Goal: Check status: Check status

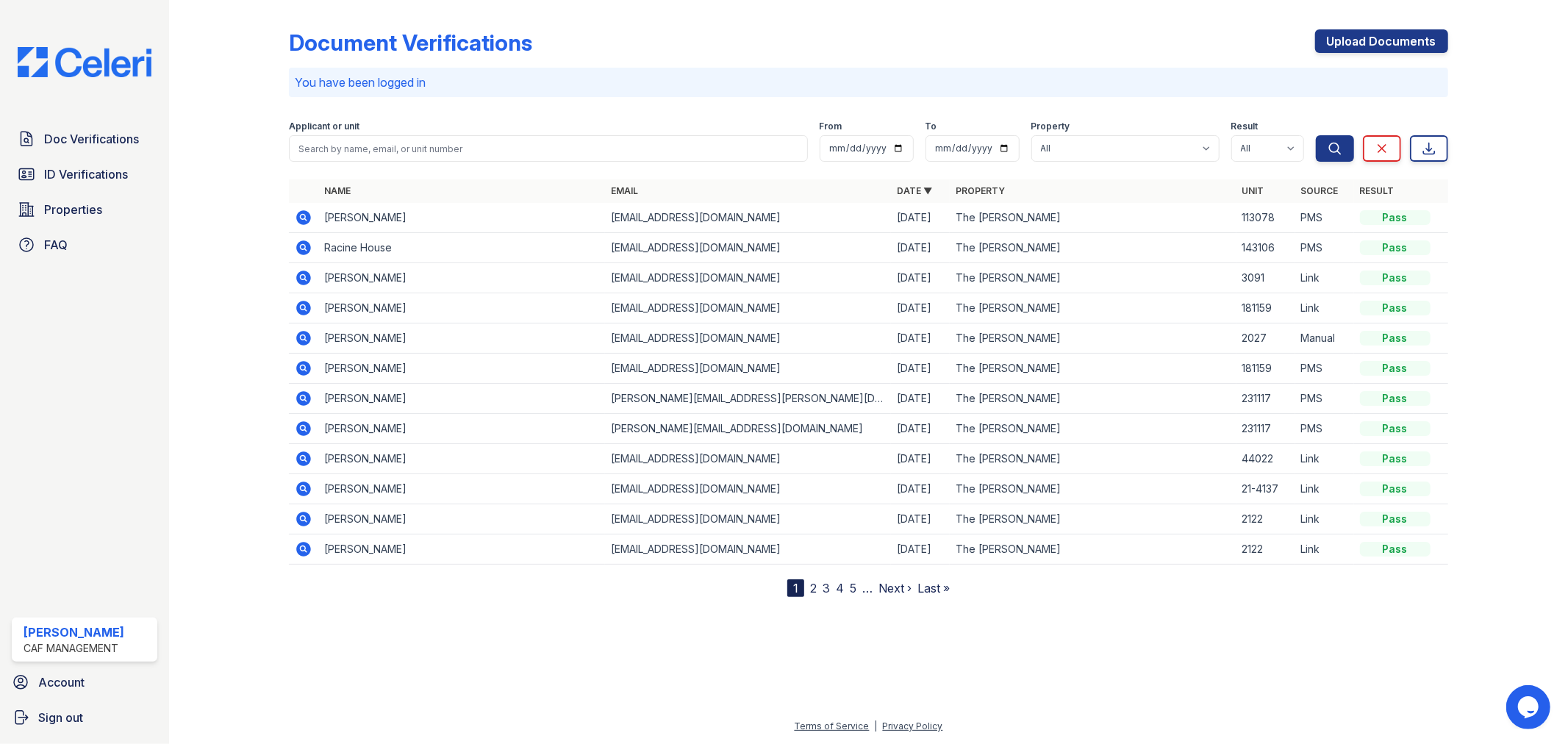
click at [299, 246] on icon at bounding box center [304, 247] width 15 height 15
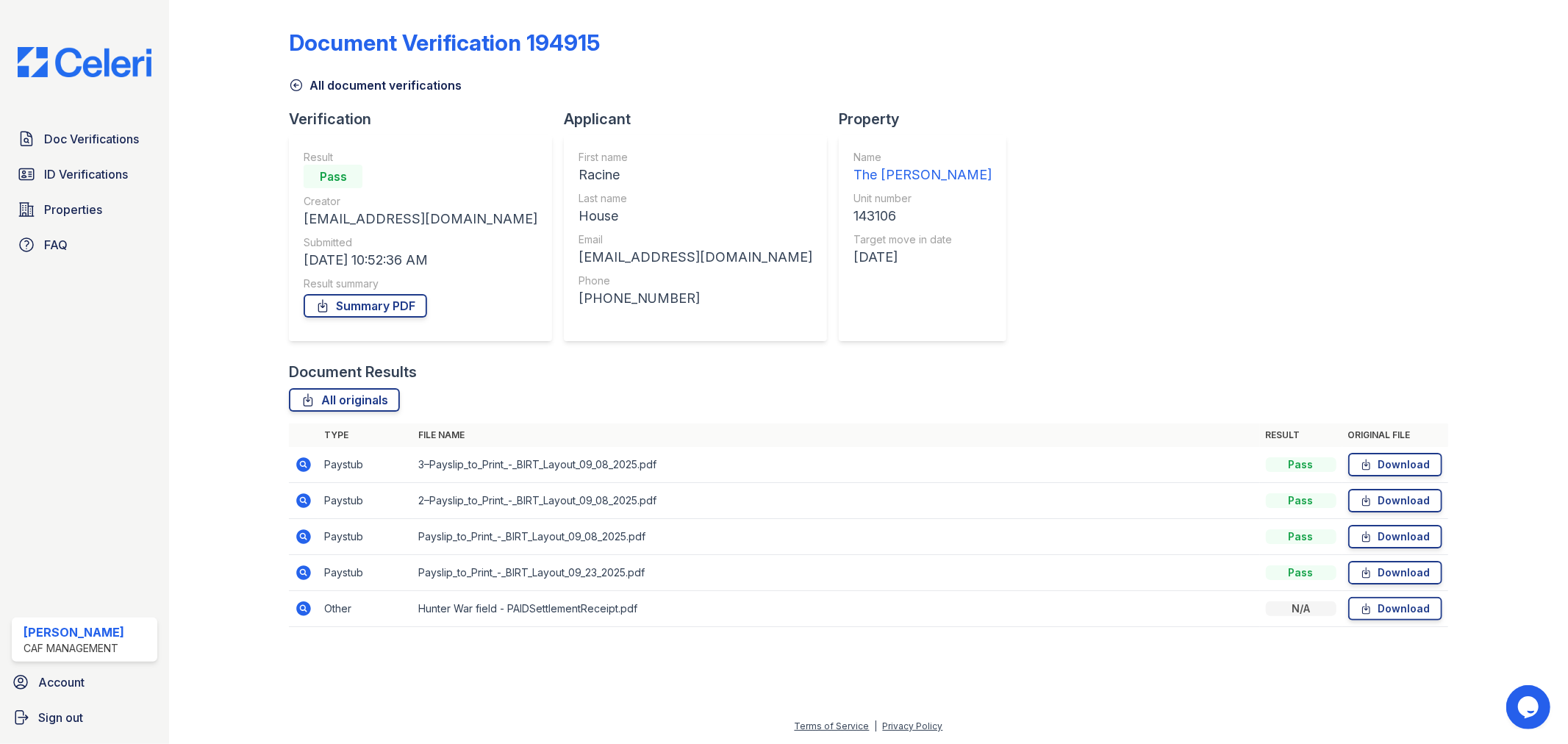
click at [299, 464] on icon at bounding box center [304, 464] width 15 height 15
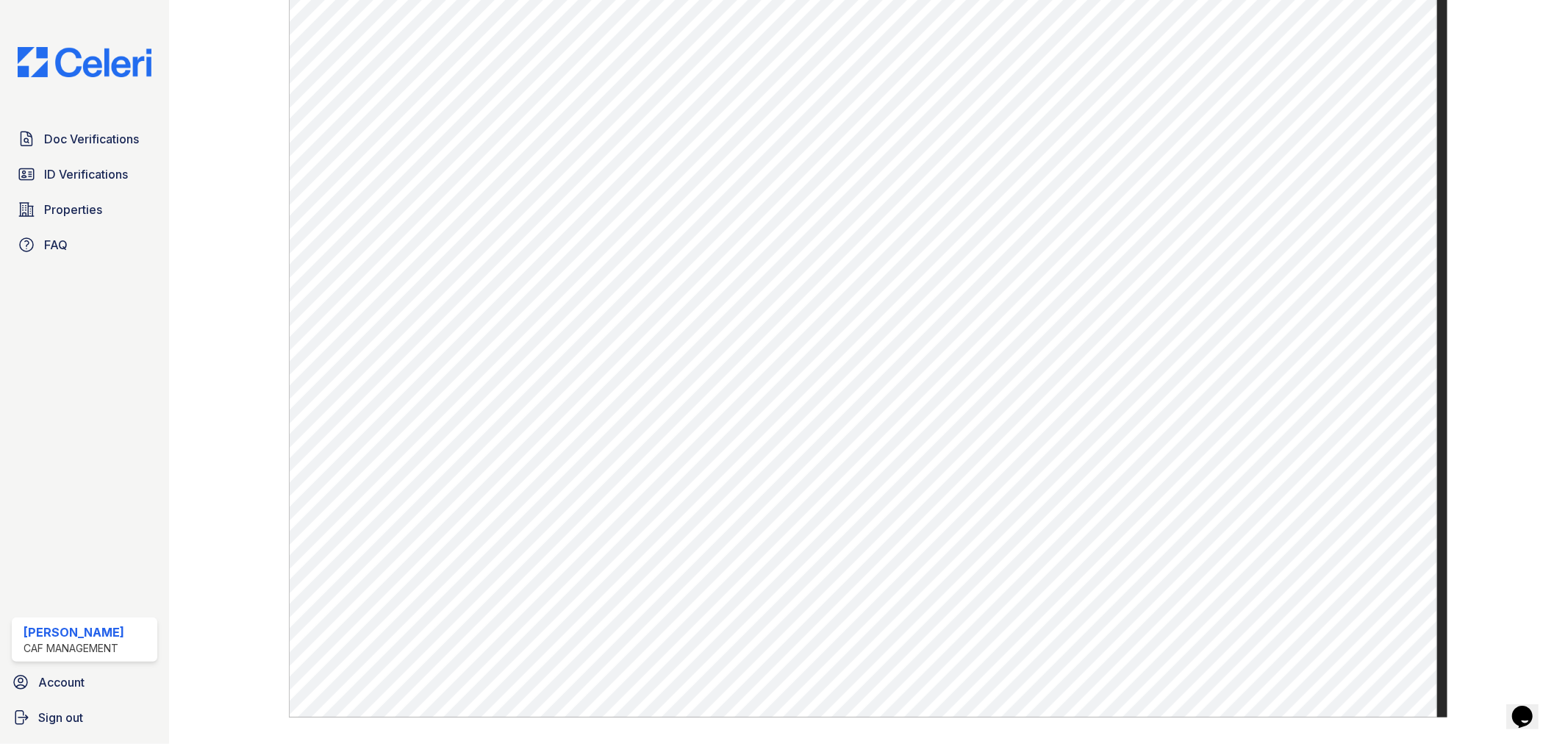
scroll to position [733, 0]
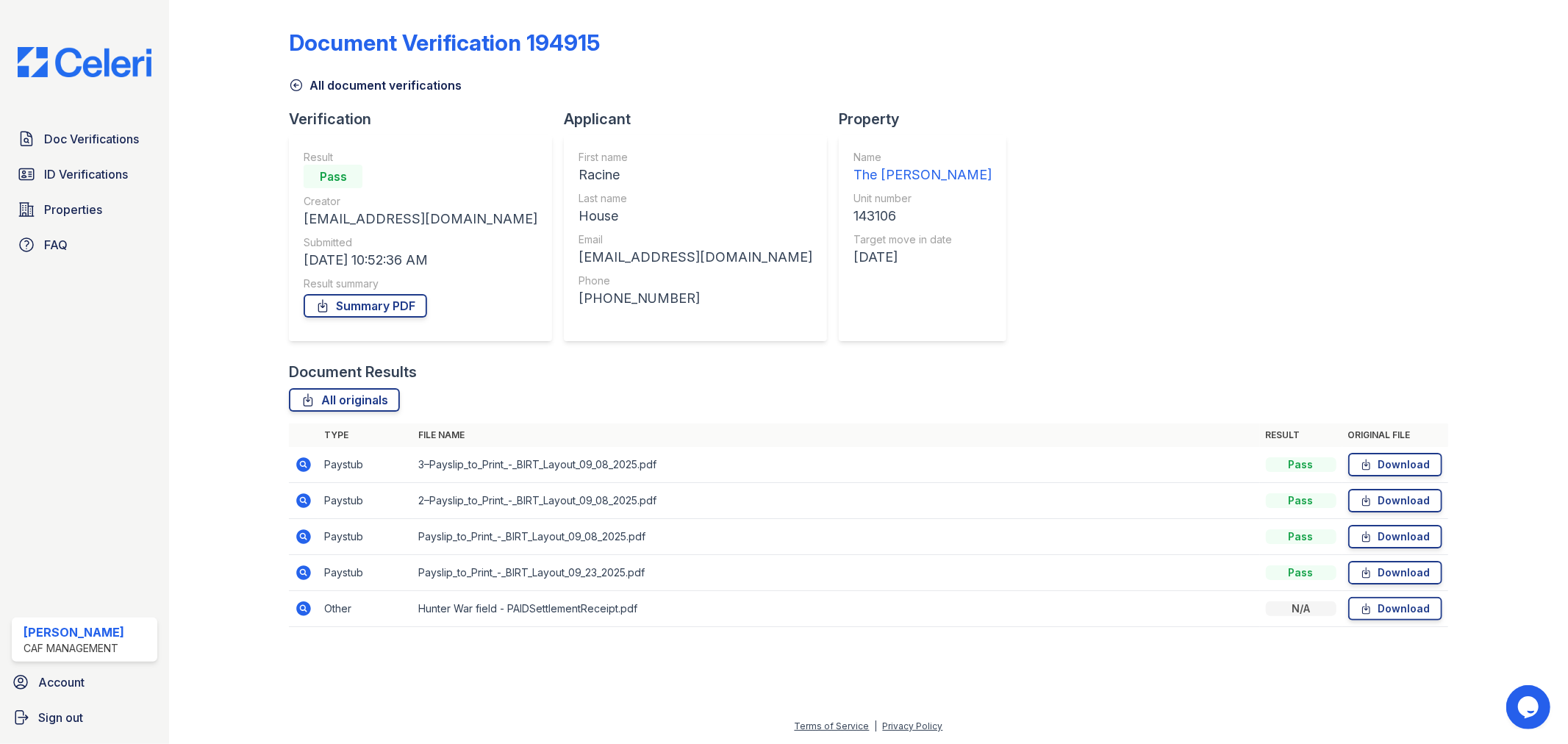
click at [309, 502] on icon at bounding box center [304, 501] width 15 height 15
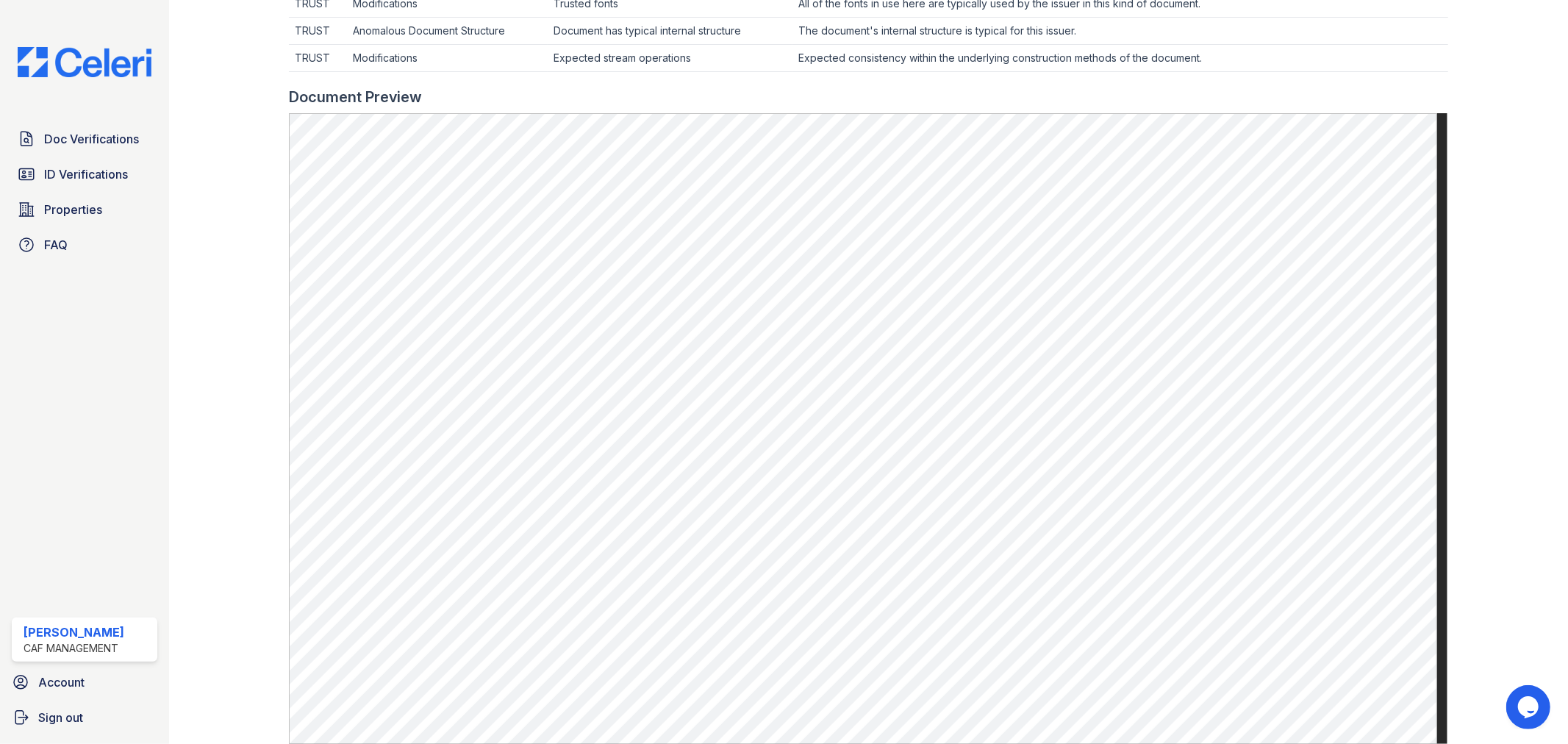
scroll to position [571, 0]
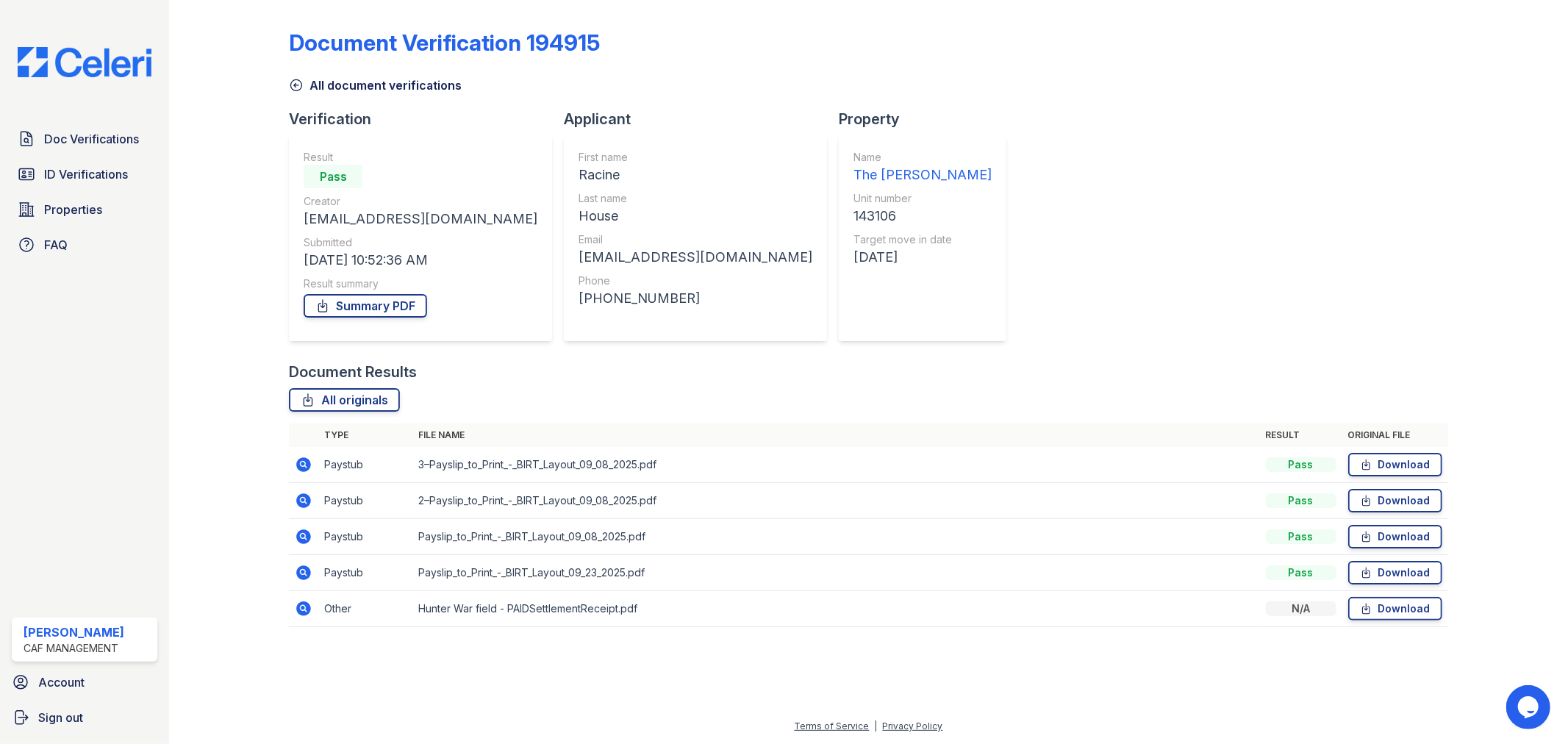
click at [303, 538] on icon at bounding box center [303, 537] width 18 height 18
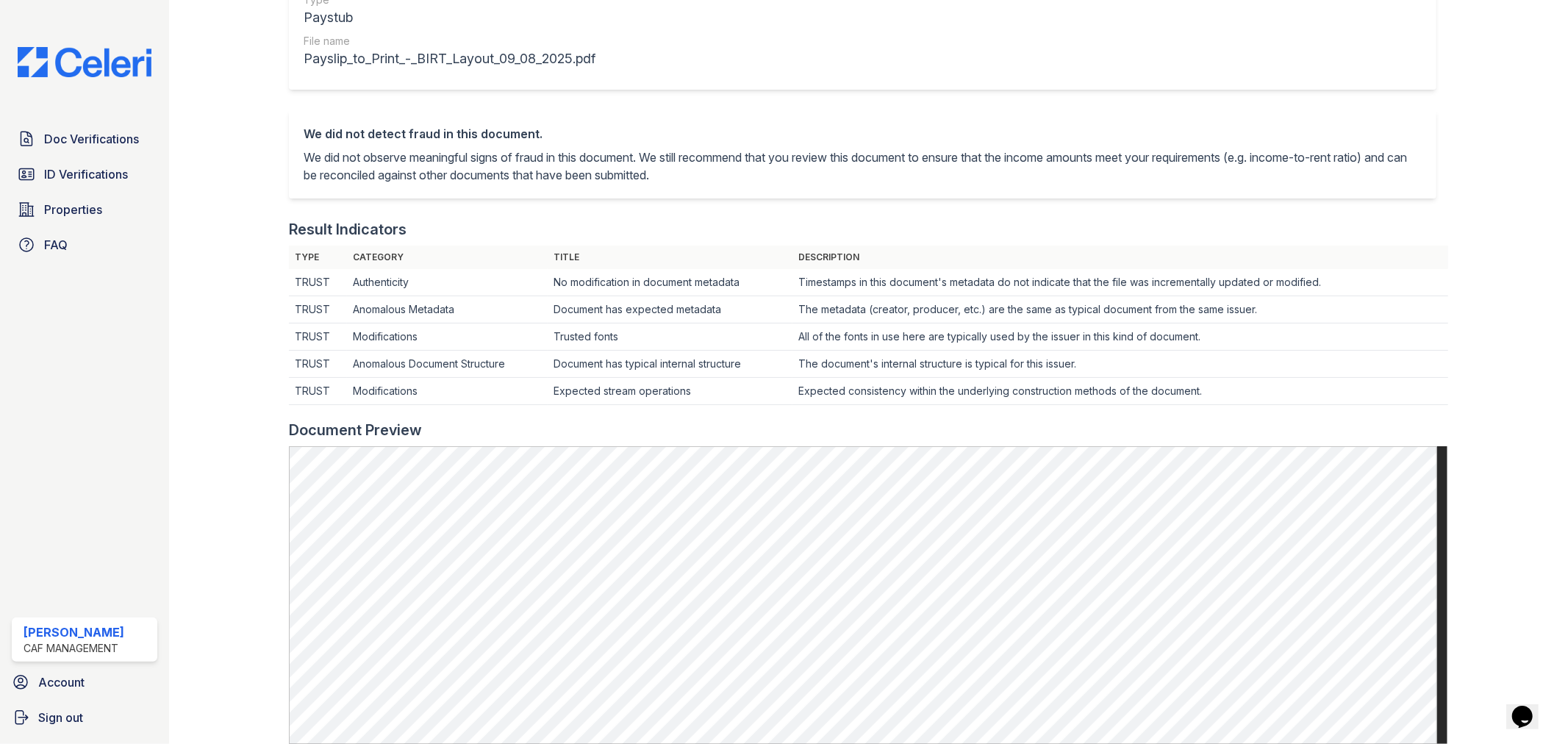
scroll to position [245, 0]
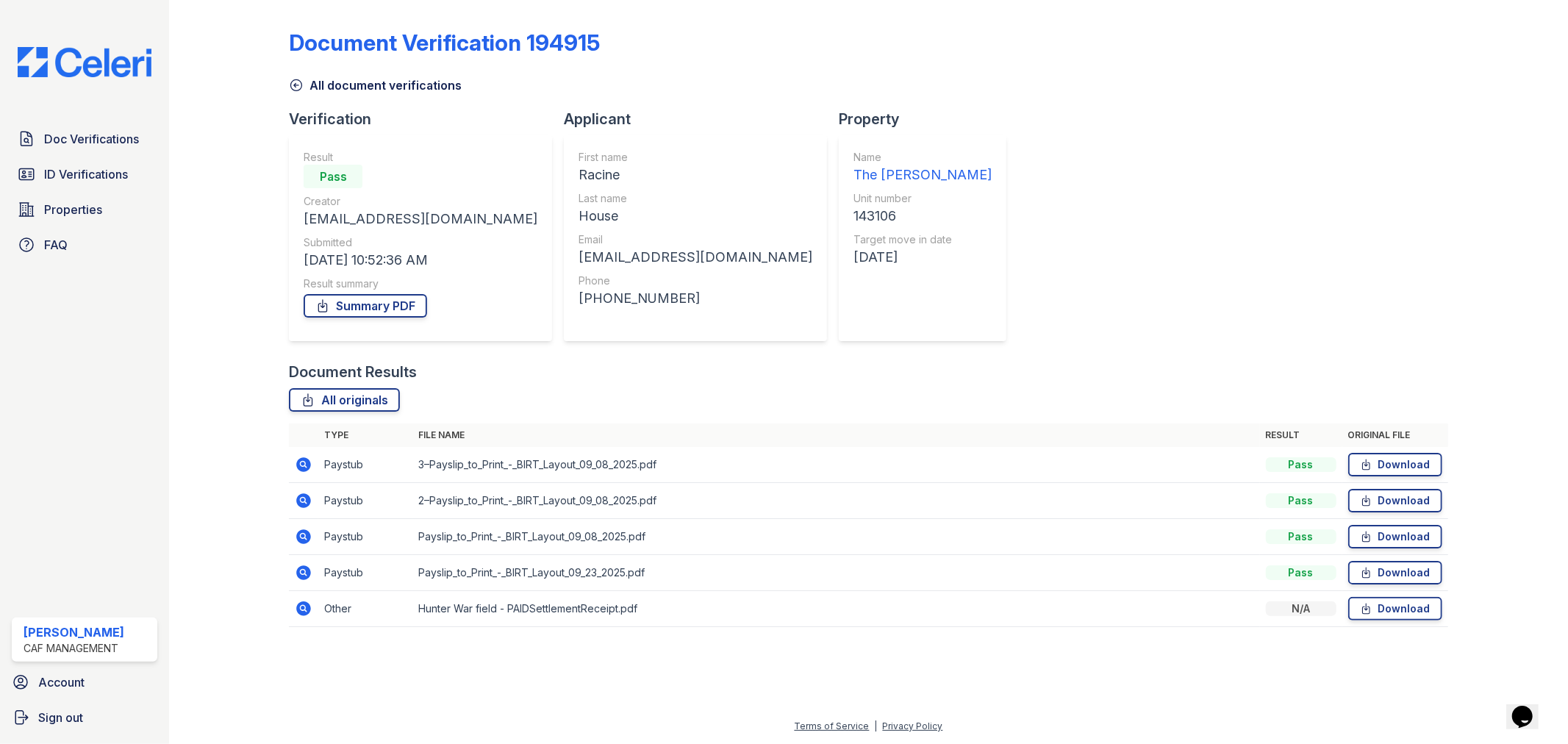
click at [309, 576] on icon at bounding box center [304, 572] width 15 height 15
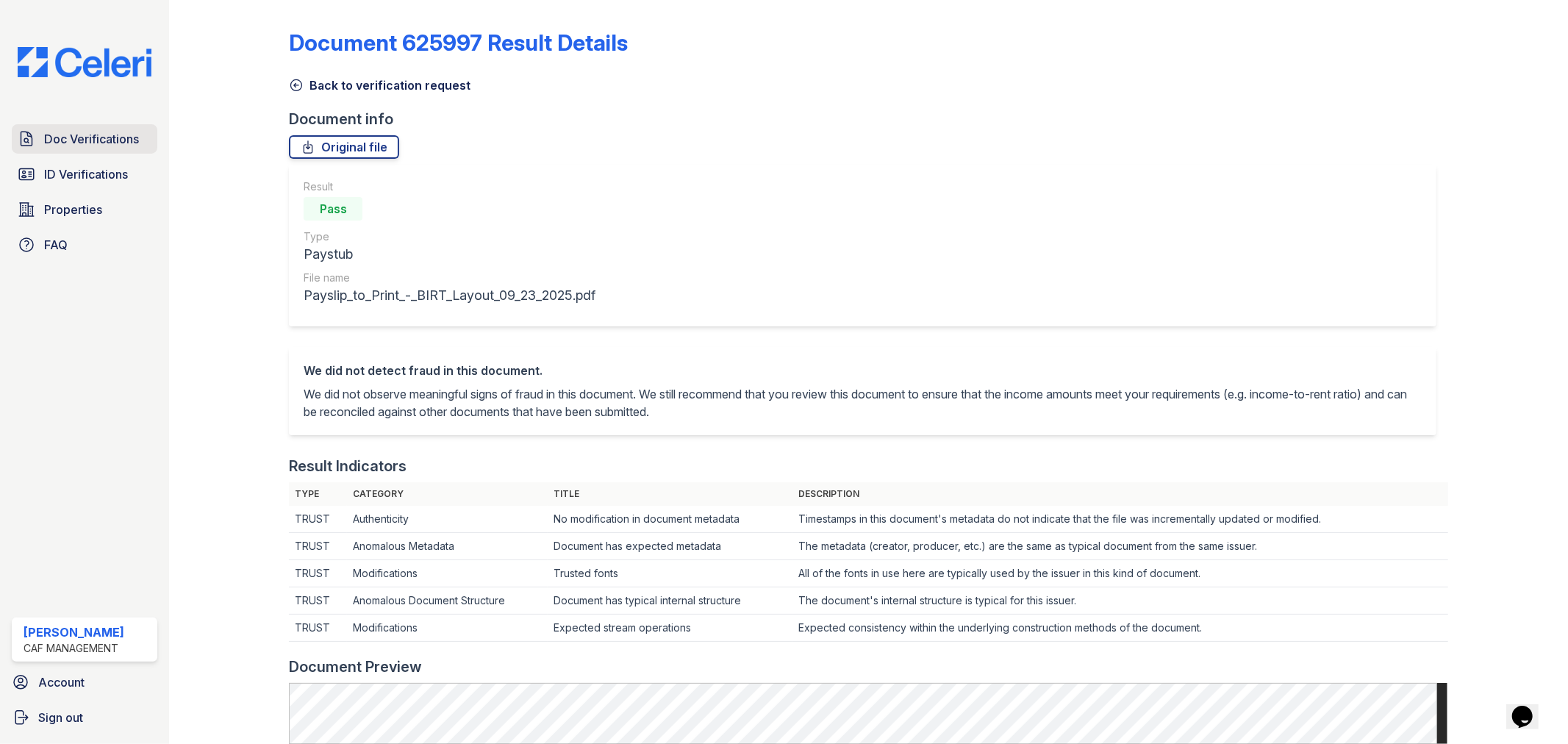
click at [73, 145] on span "Doc Verifications" at bounding box center [91, 139] width 95 height 18
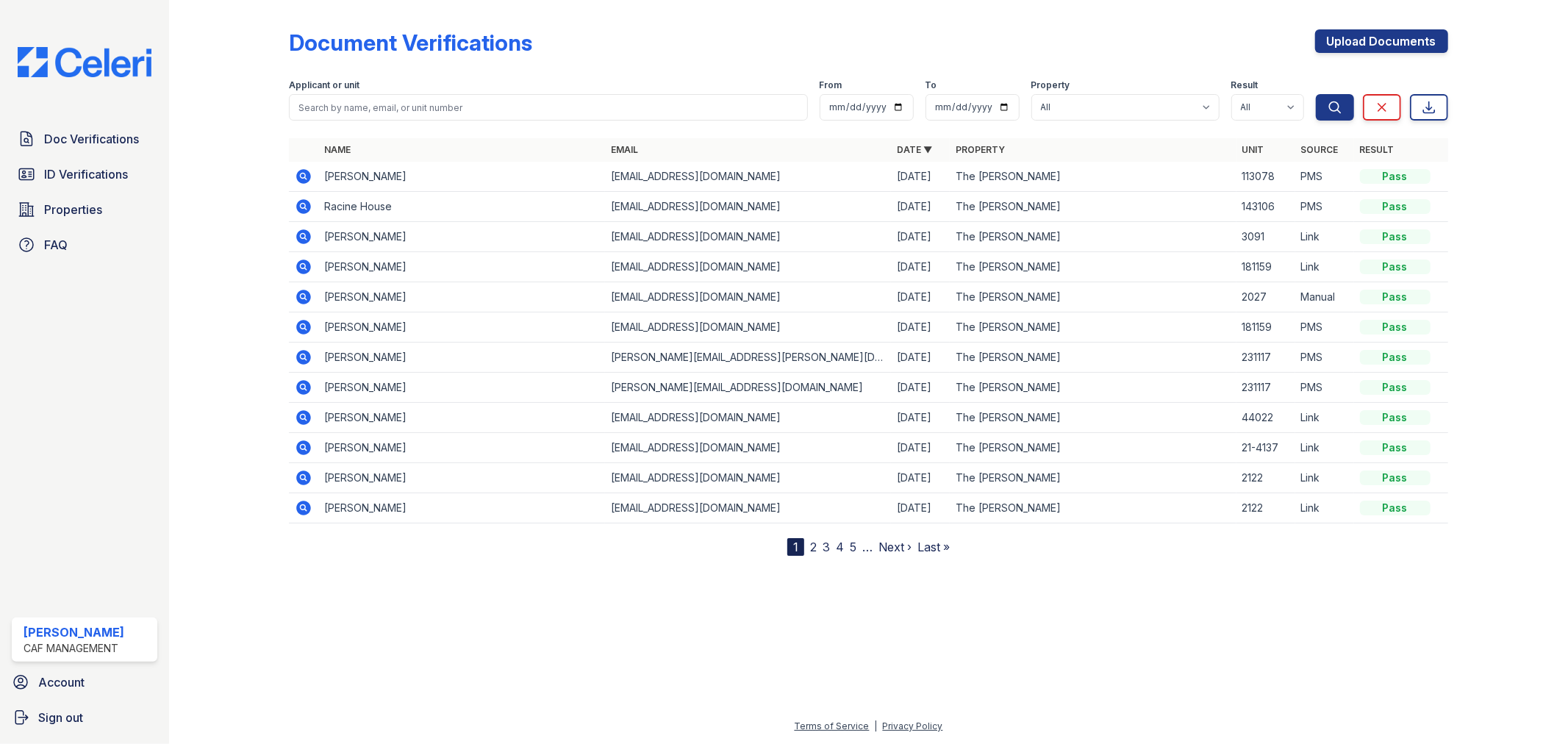
click at [302, 207] on icon at bounding box center [303, 206] width 18 height 18
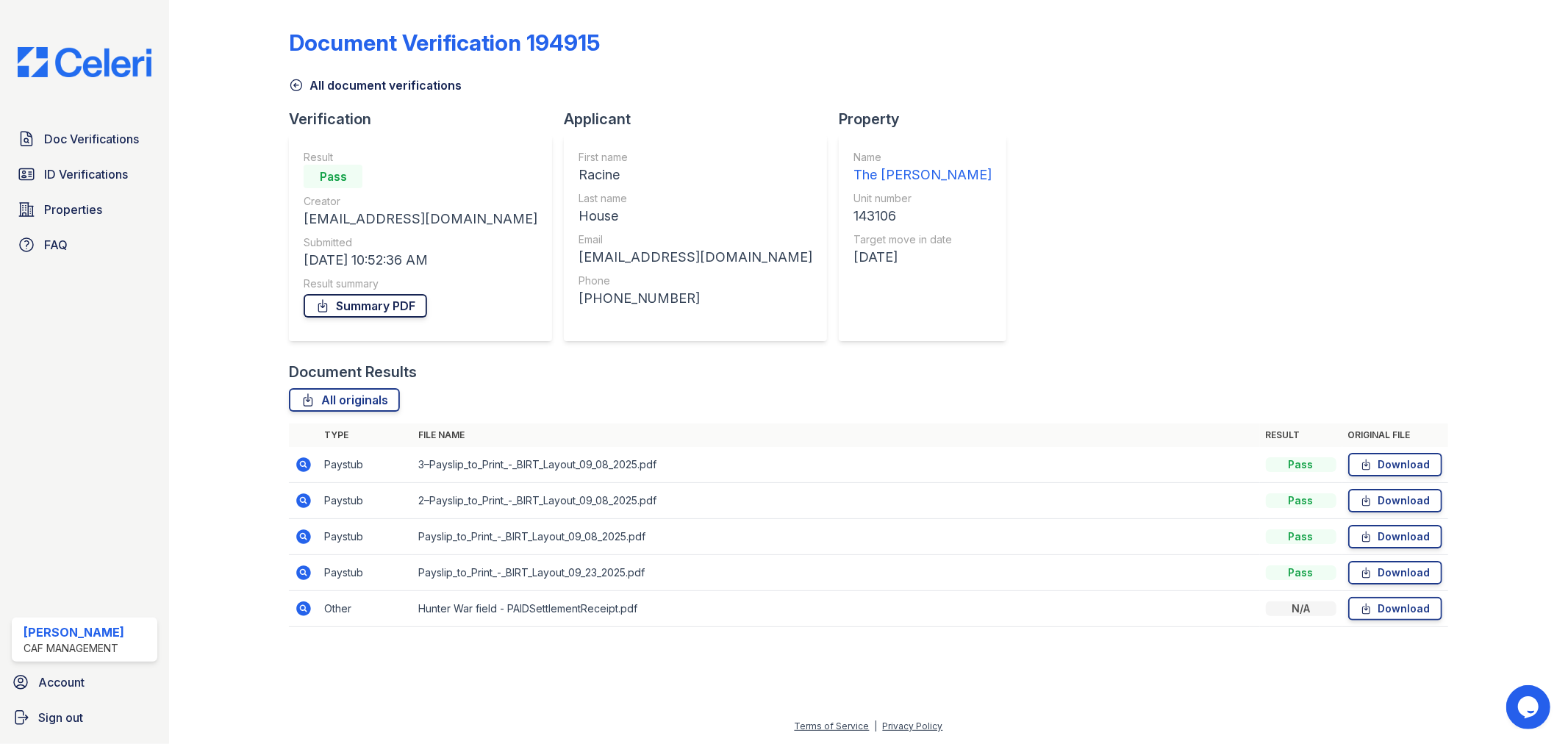
click at [373, 300] on link "Summary PDF" at bounding box center [365, 306] width 123 height 24
click at [99, 166] on span "ID Verifications" at bounding box center [85, 174] width 84 height 18
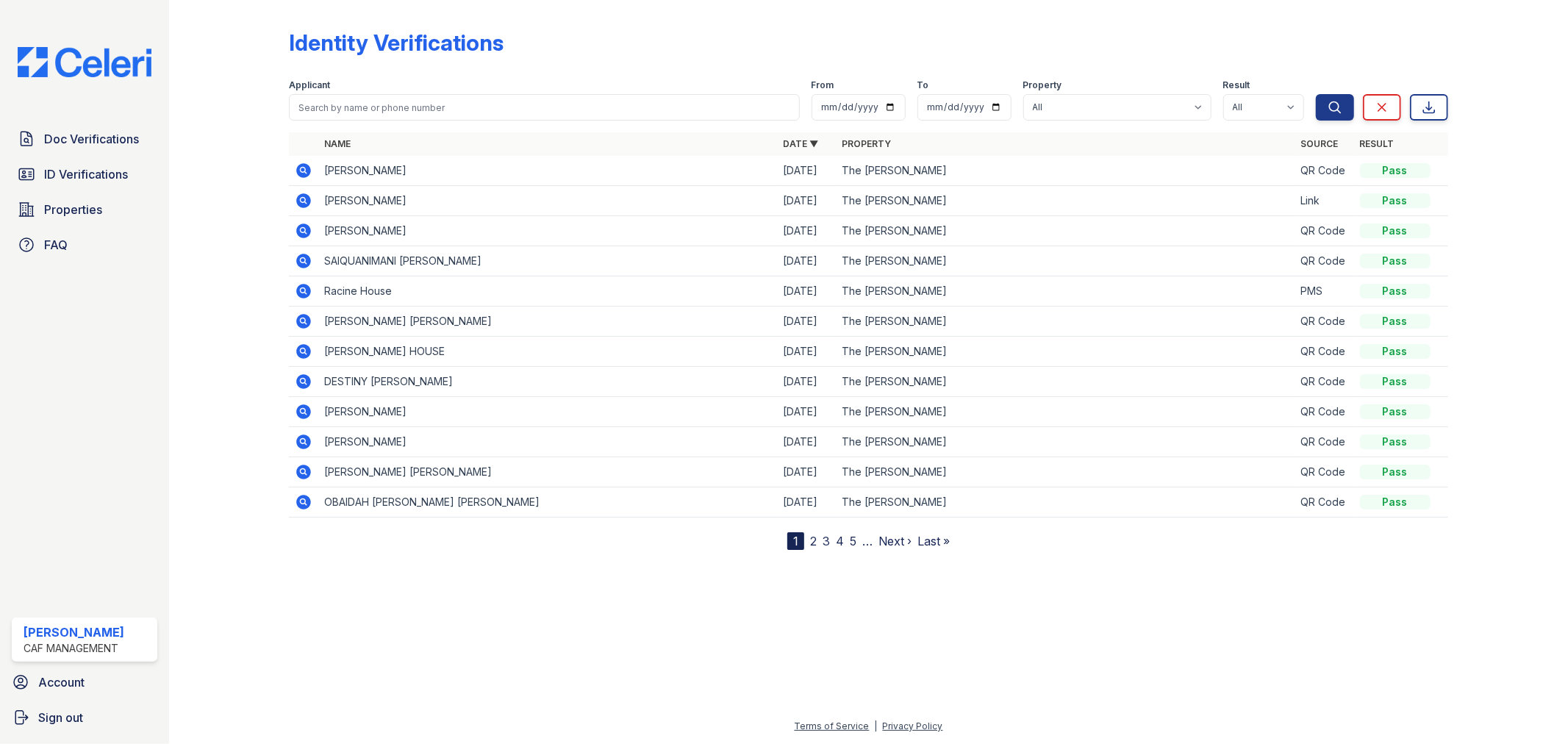
click at [306, 287] on icon at bounding box center [304, 291] width 15 height 15
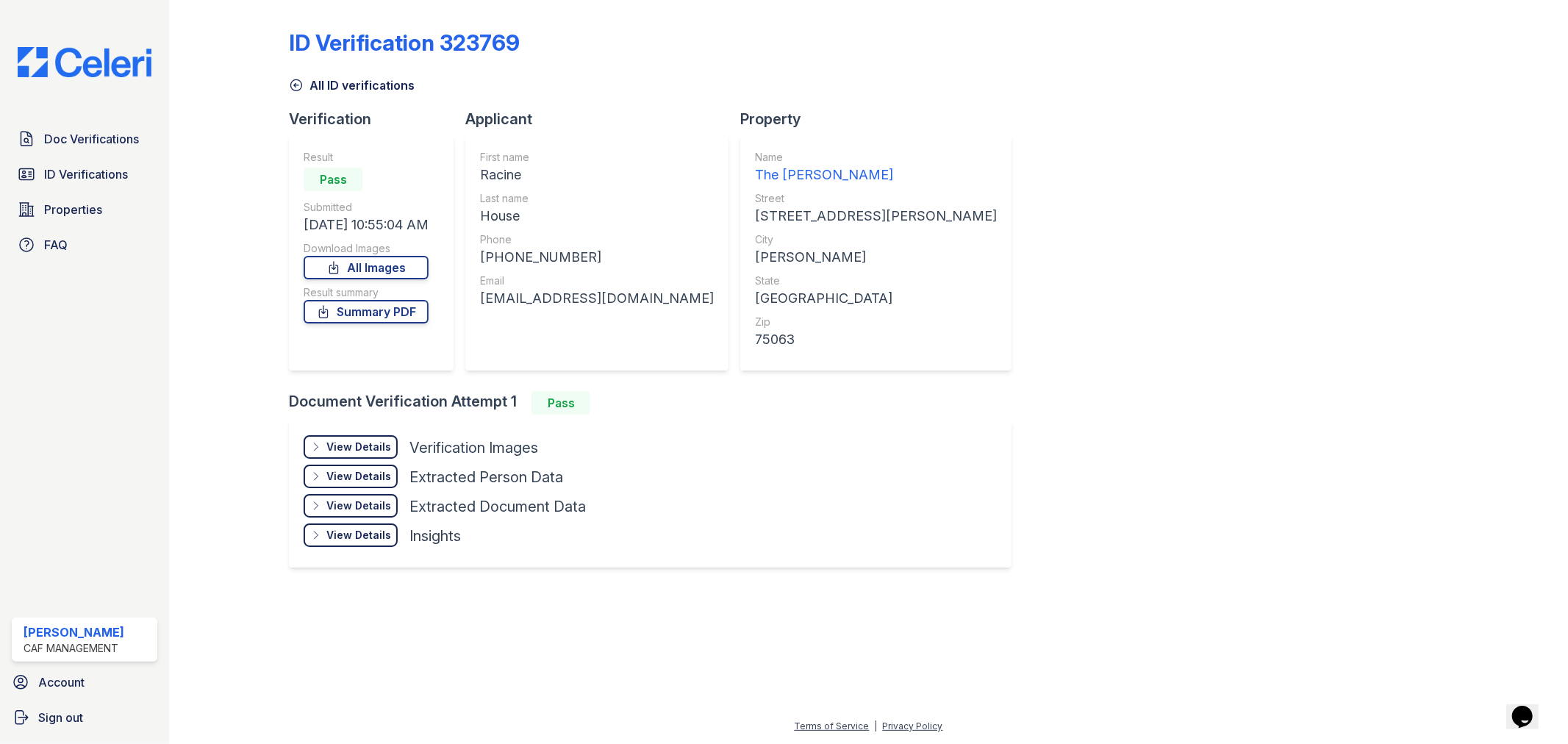
click at [347, 443] on div "View Details" at bounding box center [359, 447] width 65 height 15
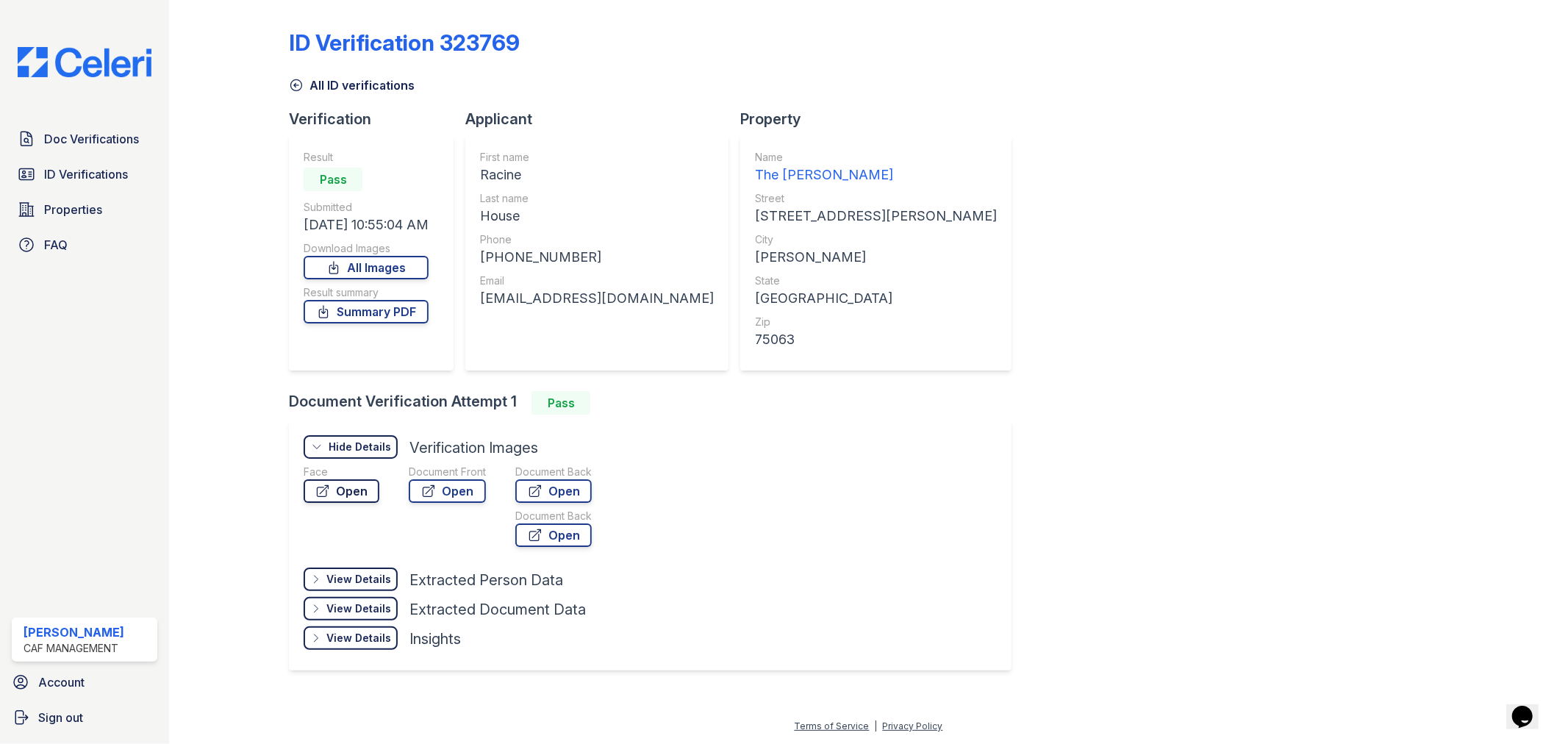
click at [343, 495] on link "Open" at bounding box center [341, 491] width 75 height 24
click at [450, 488] on link "Open" at bounding box center [447, 491] width 77 height 24
click at [89, 173] on span "ID Verifications" at bounding box center [85, 174] width 84 height 18
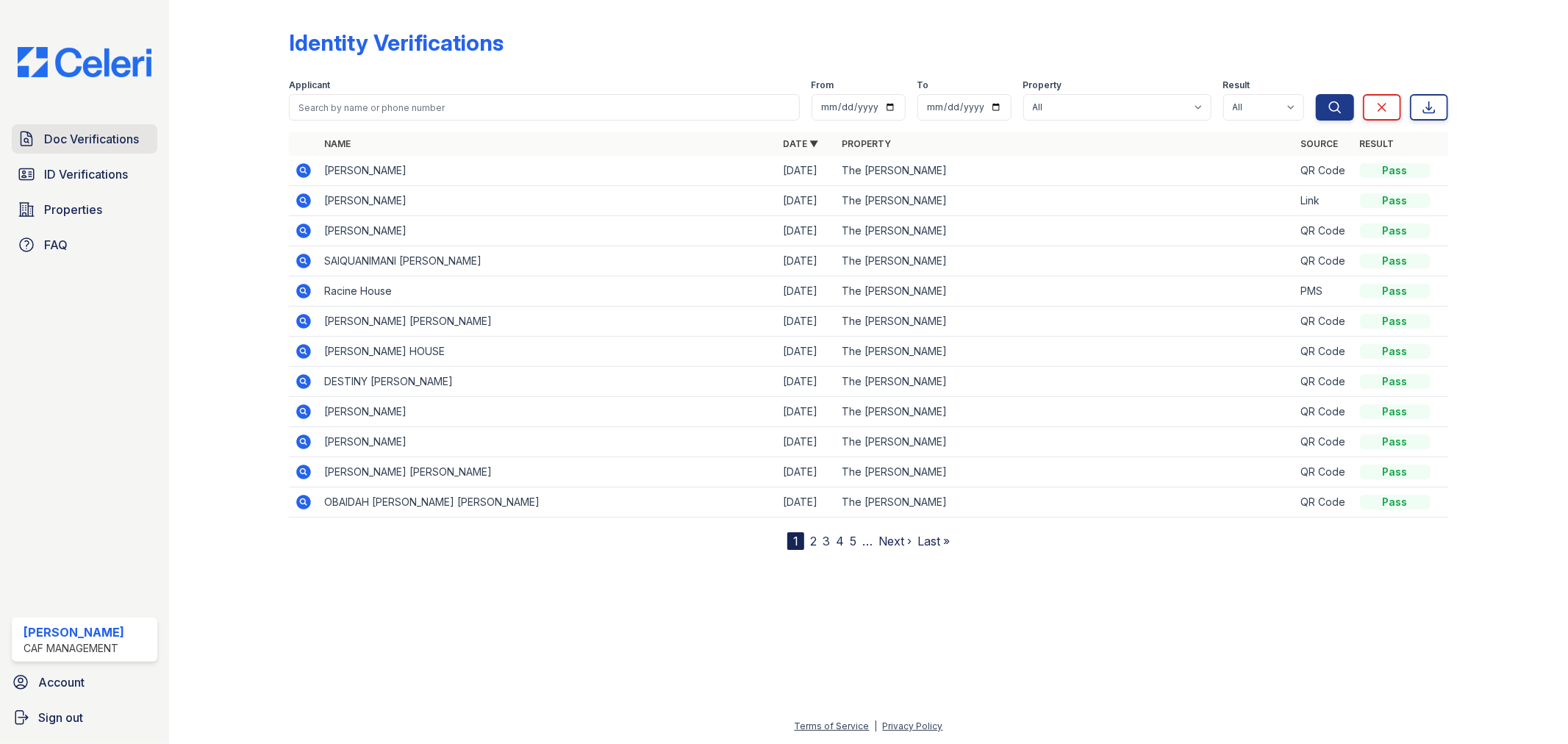
click at [87, 133] on span "Doc Verifications" at bounding box center [91, 139] width 95 height 18
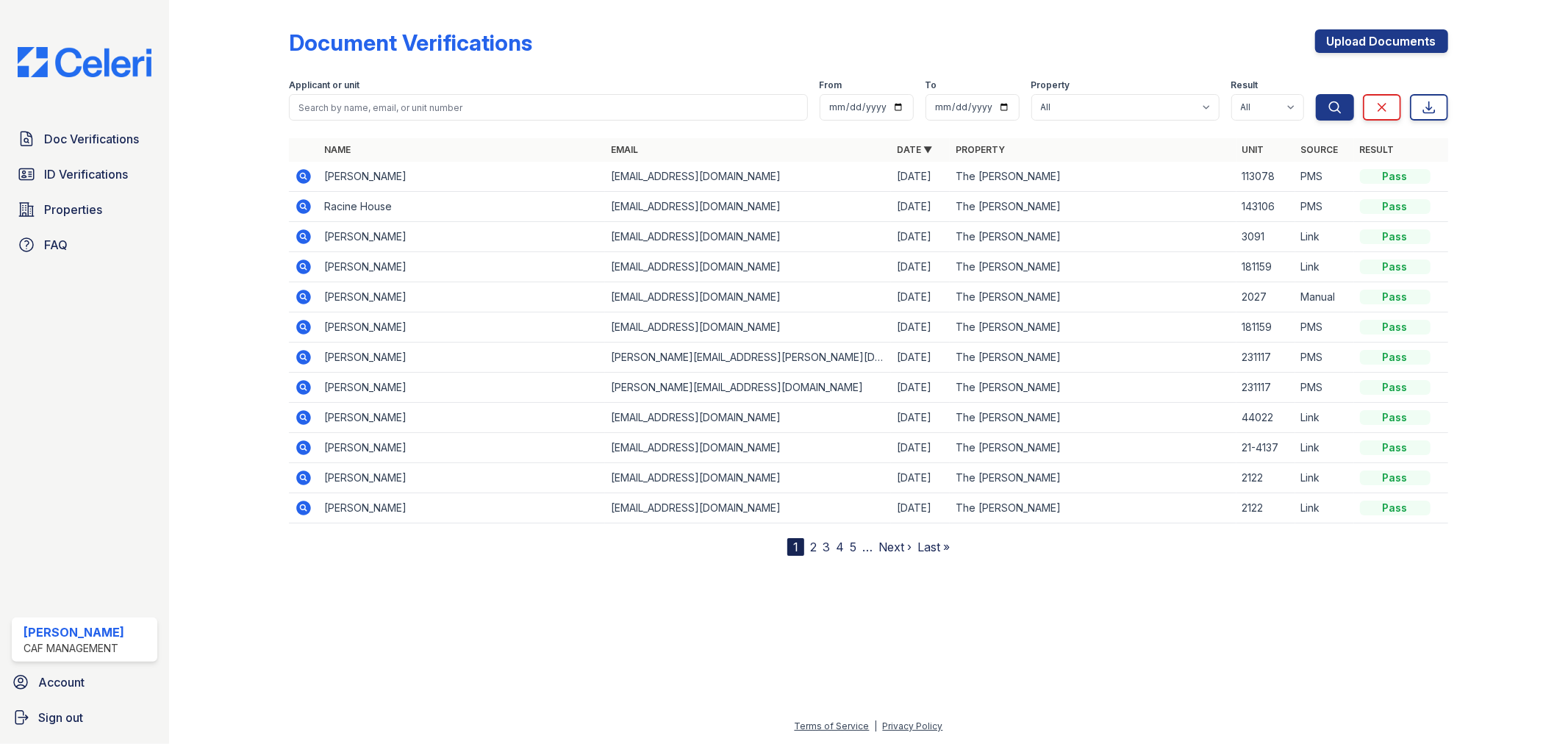
click at [297, 206] on icon at bounding box center [304, 206] width 15 height 15
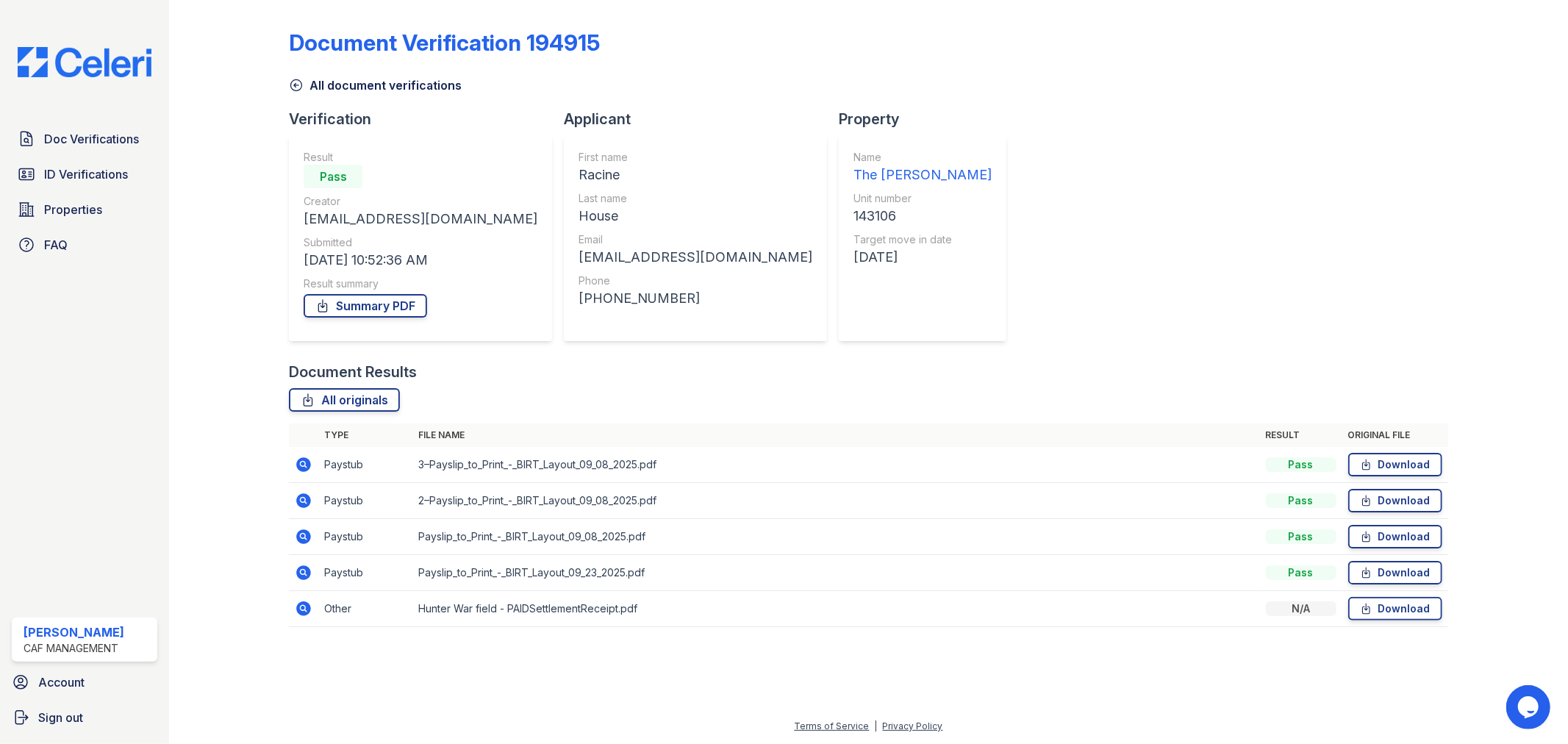
click at [303, 464] on icon at bounding box center [303, 464] width 4 height 4
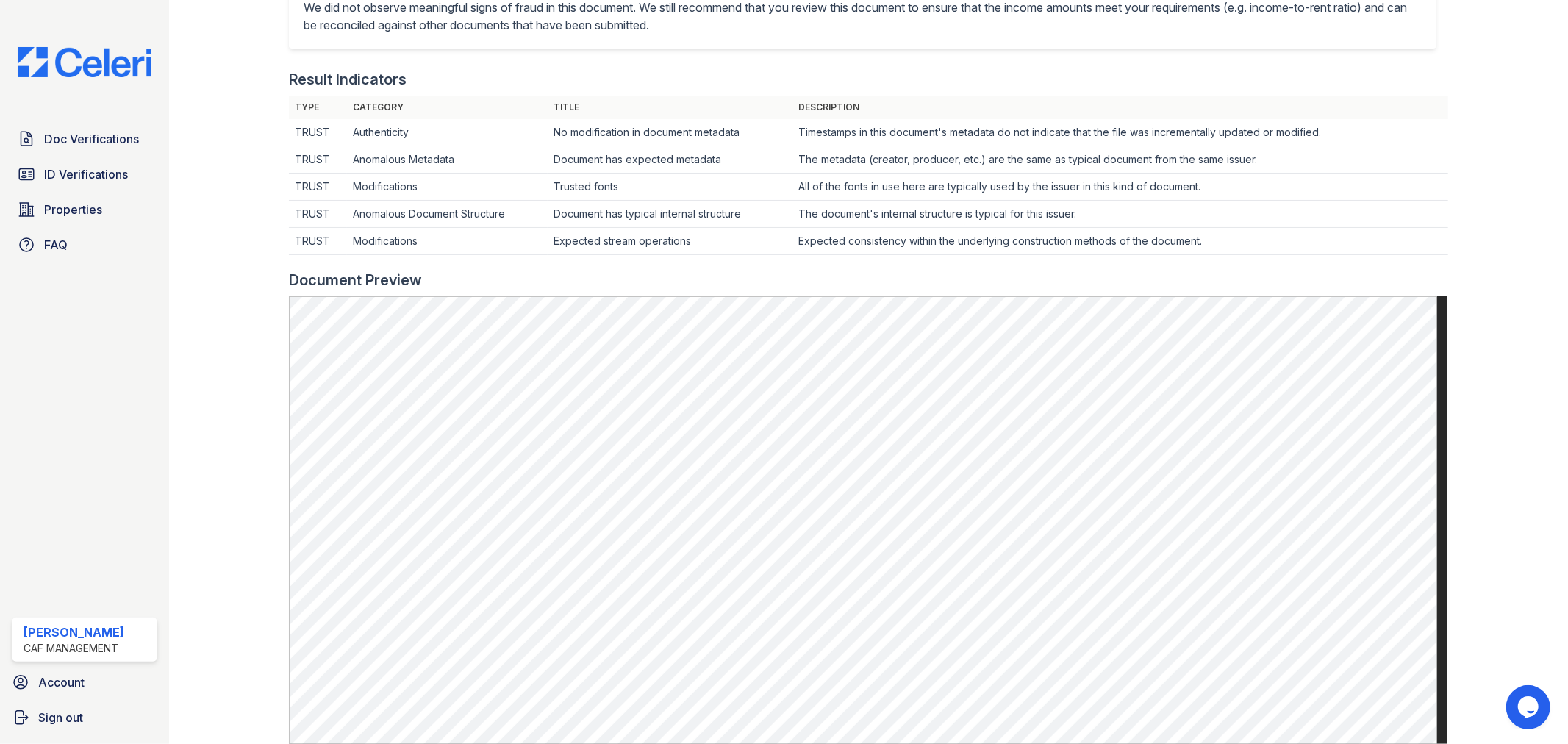
scroll to position [408, 0]
